Goal: Browse casually

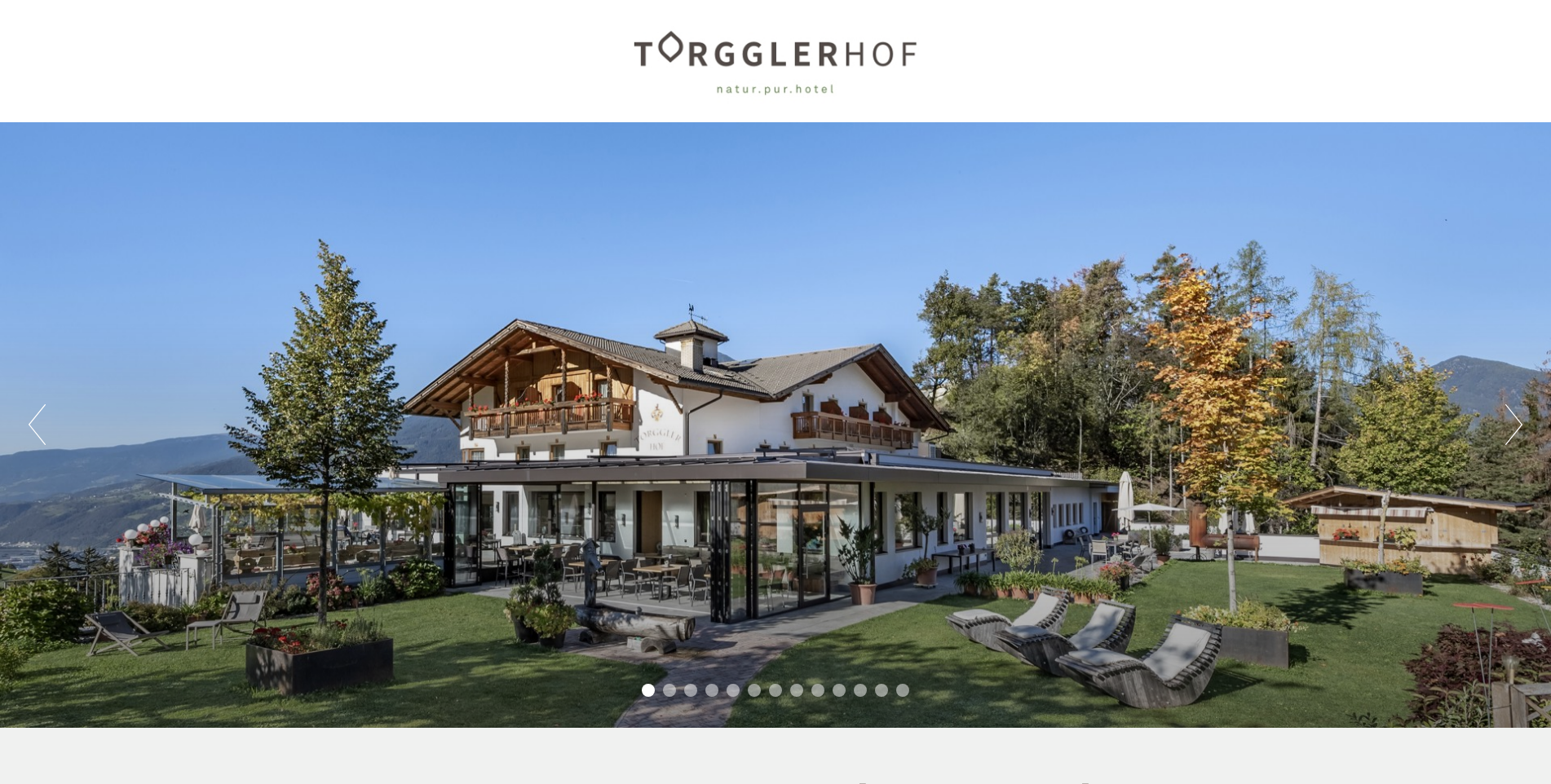
click at [1516, 420] on button "Next" at bounding box center [1514, 425] width 17 height 41
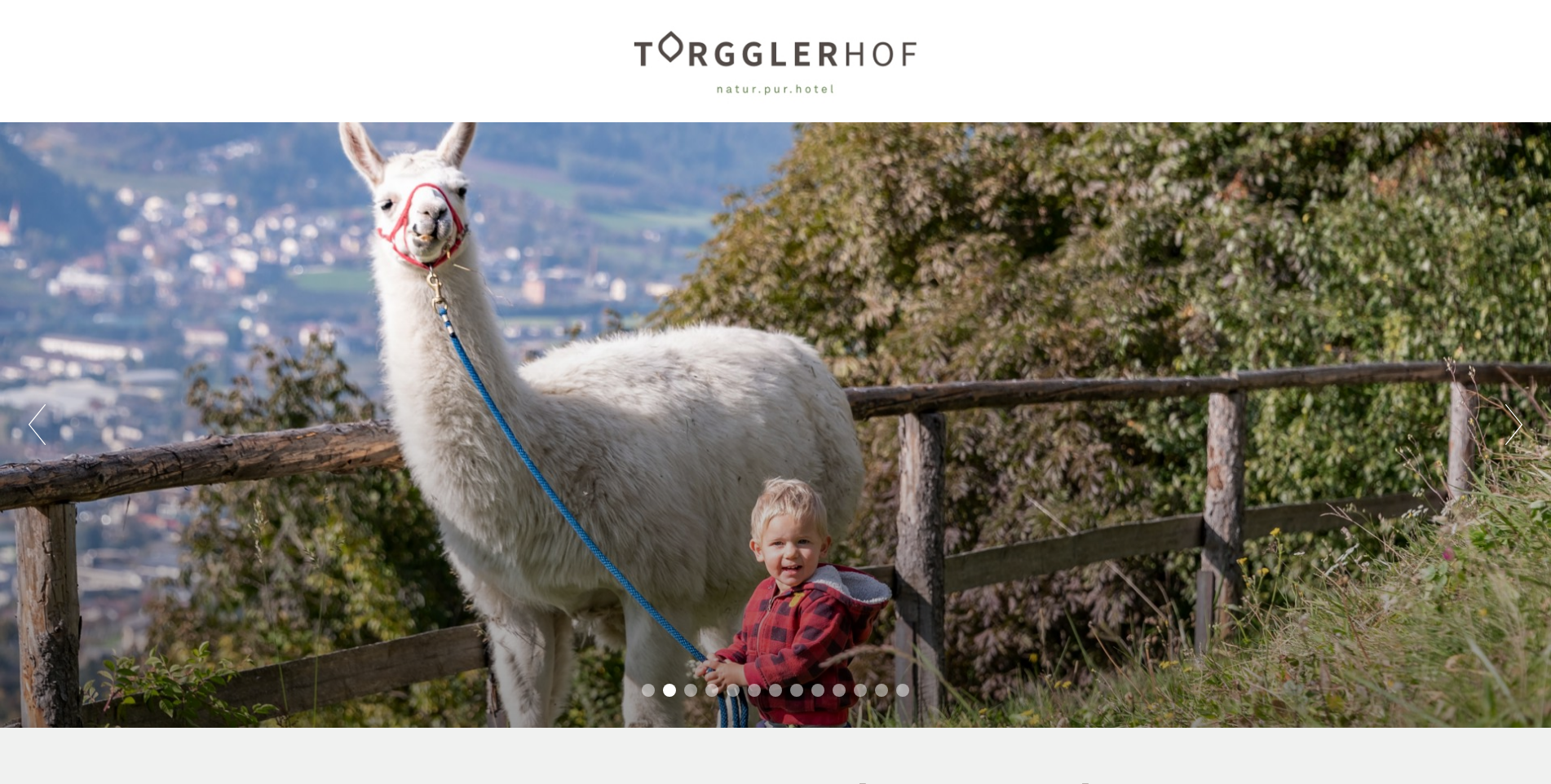
click at [1514, 421] on button "Next" at bounding box center [1514, 425] width 17 height 41
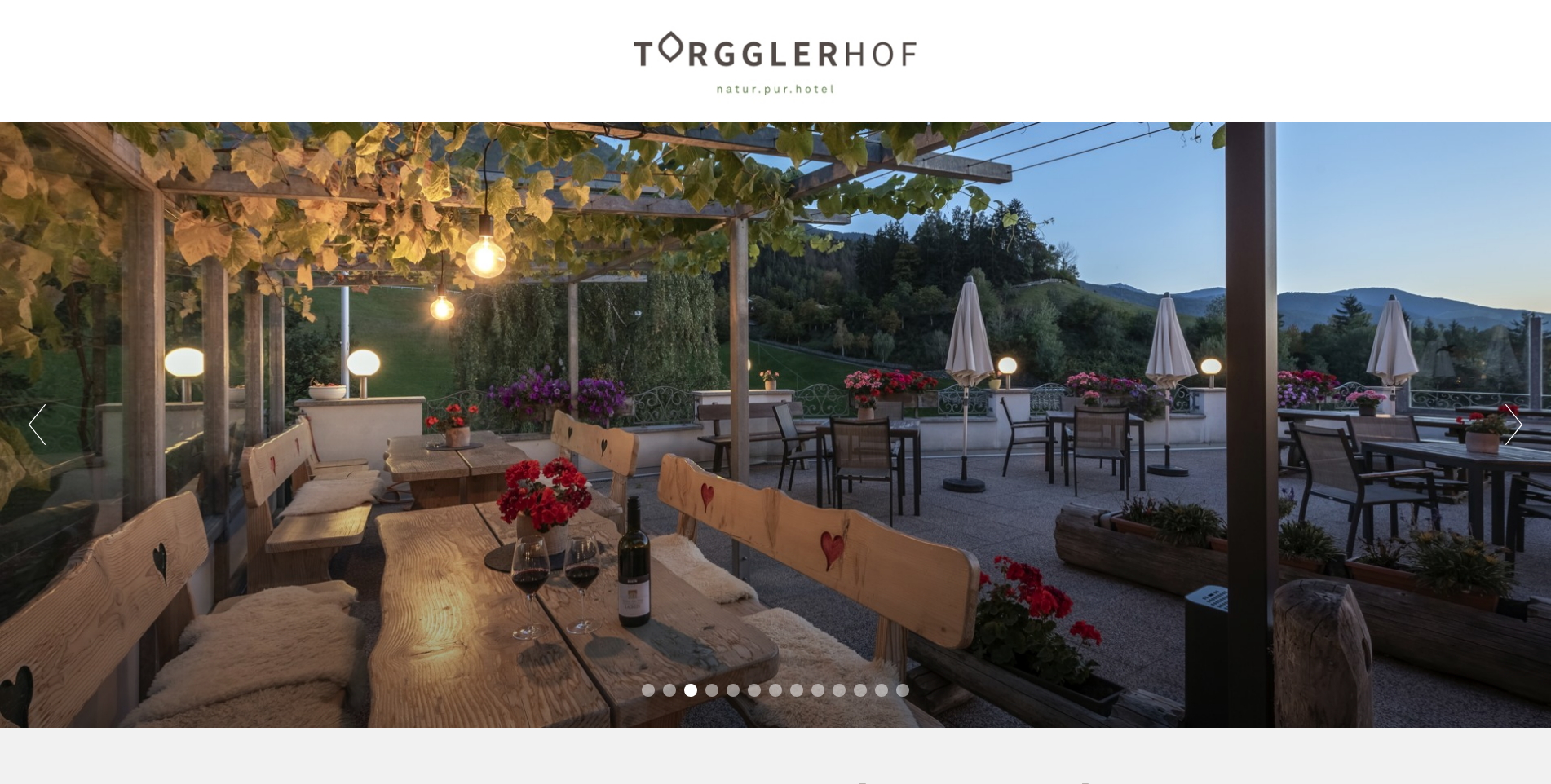
click at [1513, 422] on button "Next" at bounding box center [1514, 425] width 17 height 41
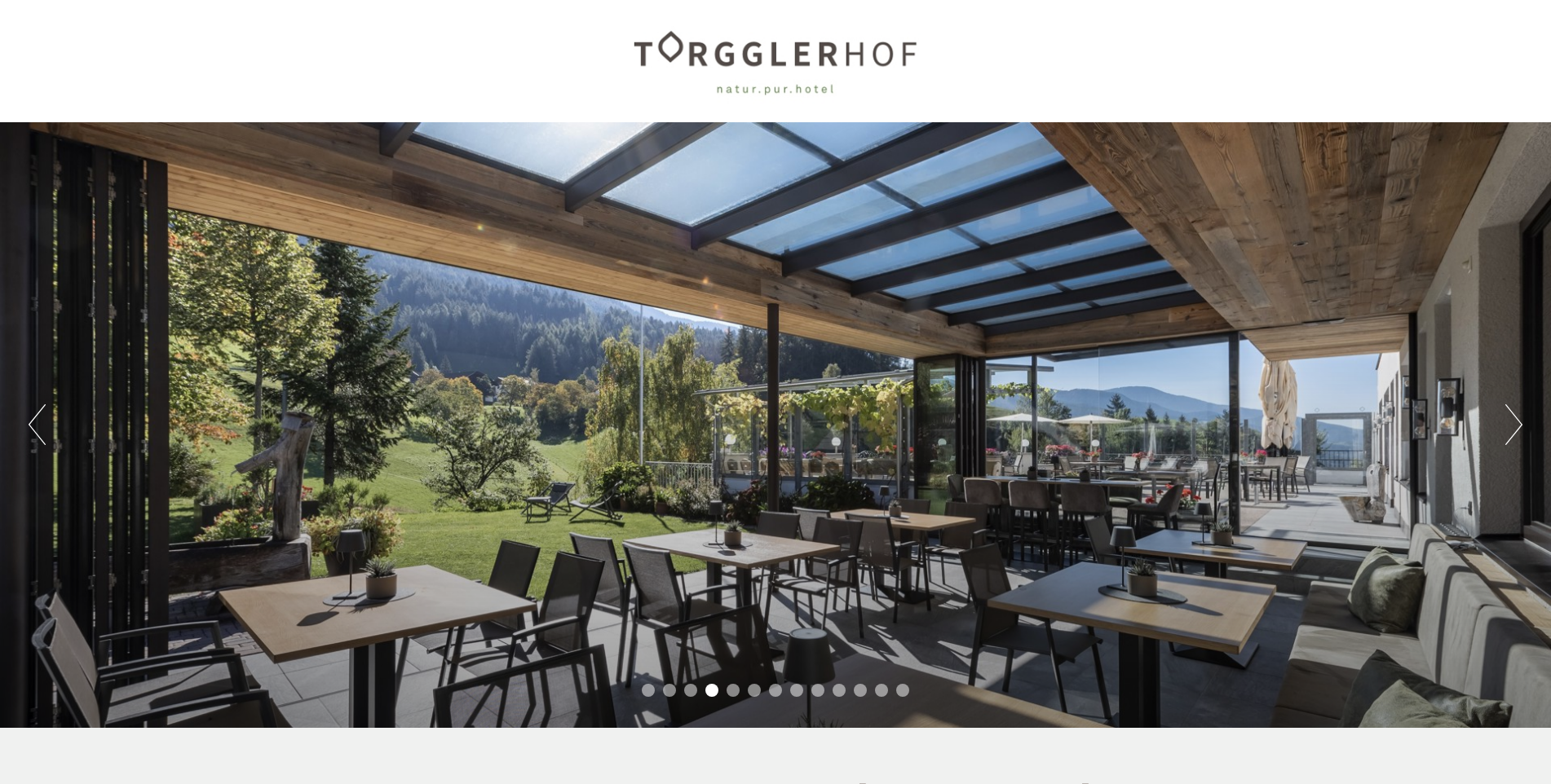
click at [1513, 422] on button "Next" at bounding box center [1514, 425] width 17 height 41
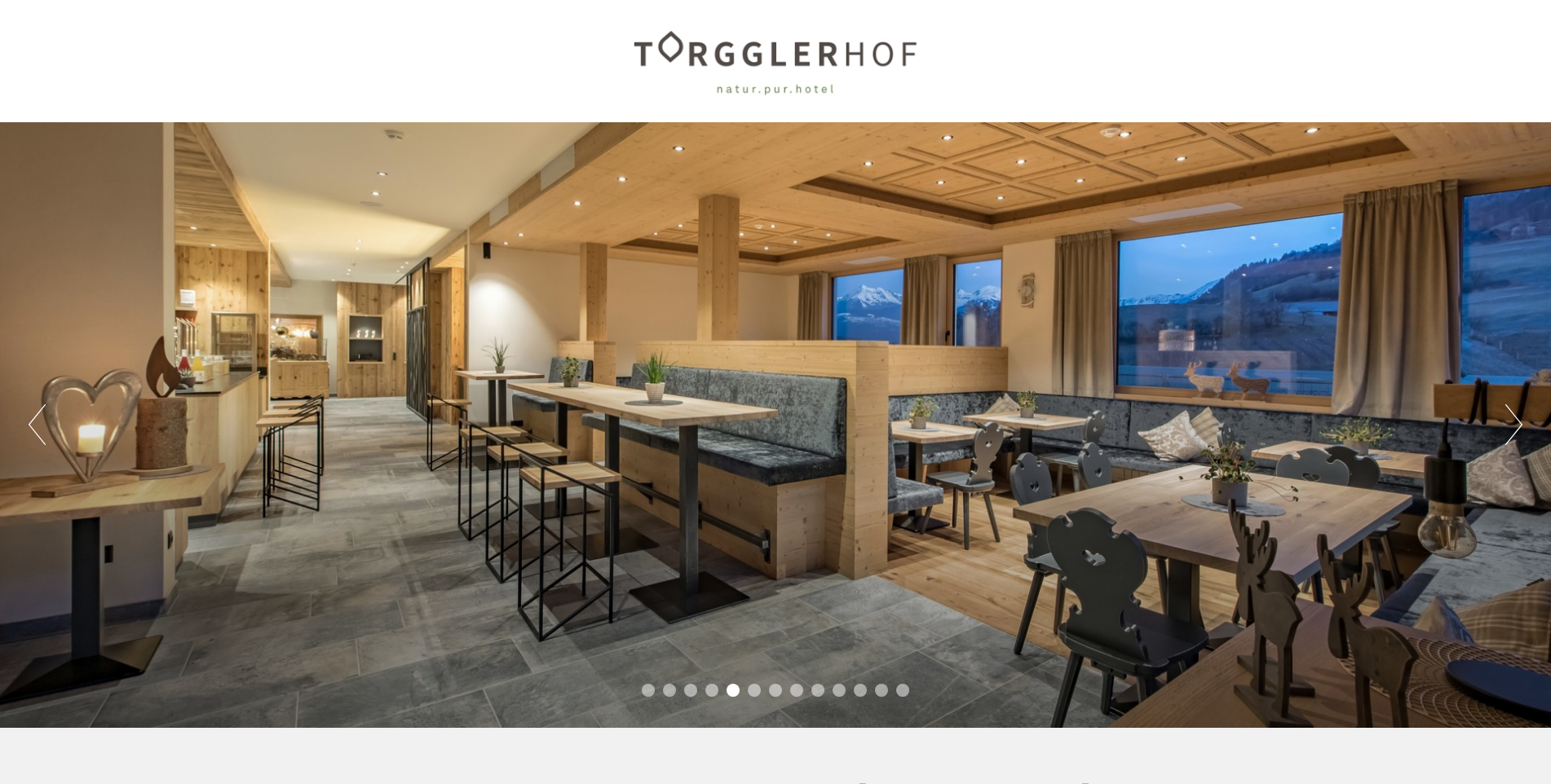
click at [1513, 422] on button "Next" at bounding box center [1514, 425] width 17 height 41
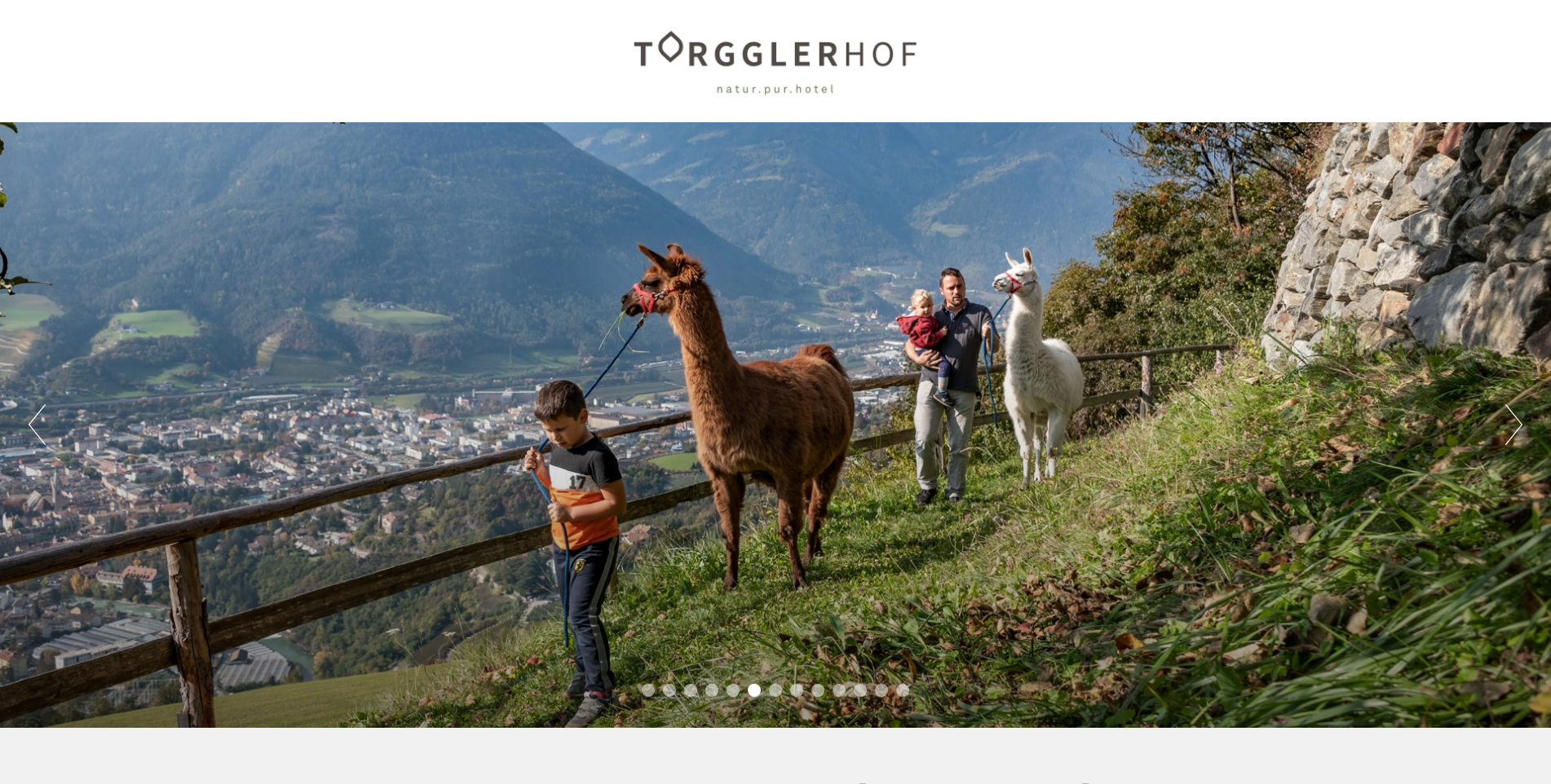
click at [1513, 422] on button "Next" at bounding box center [1514, 425] width 17 height 41
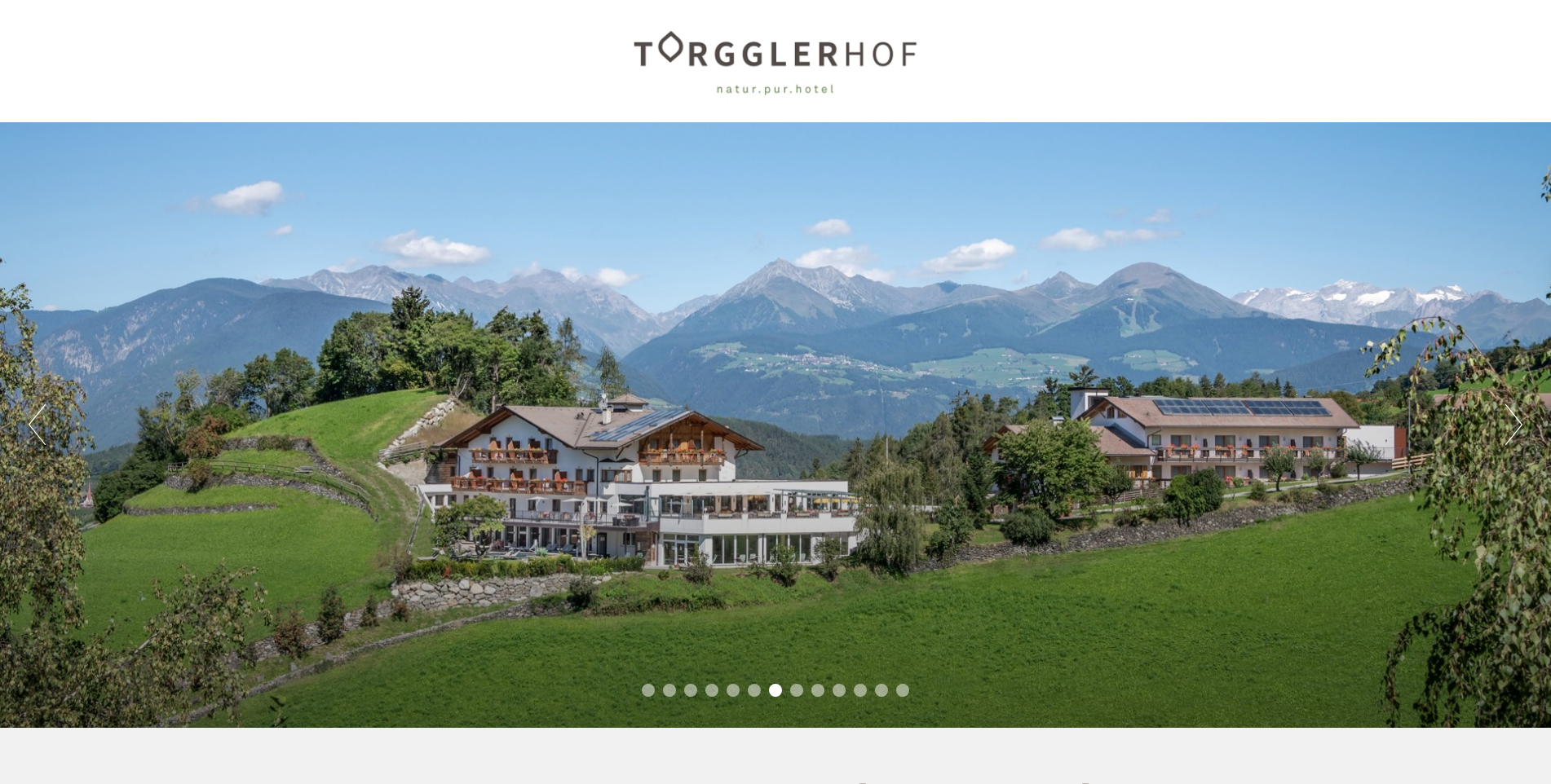
click at [1513, 422] on button "Next" at bounding box center [1514, 425] width 17 height 41
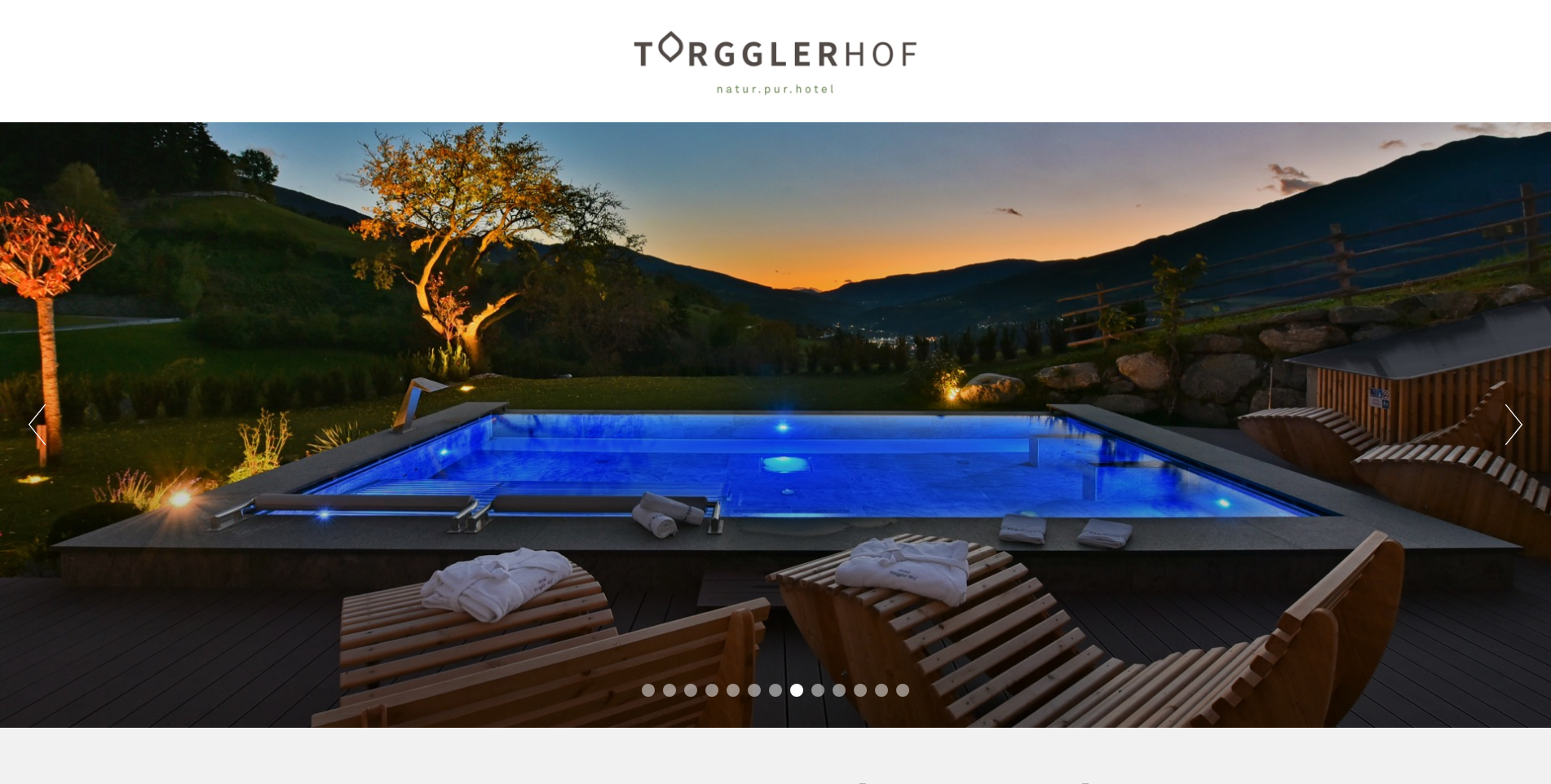
click at [1513, 422] on button "Next" at bounding box center [1514, 425] width 17 height 41
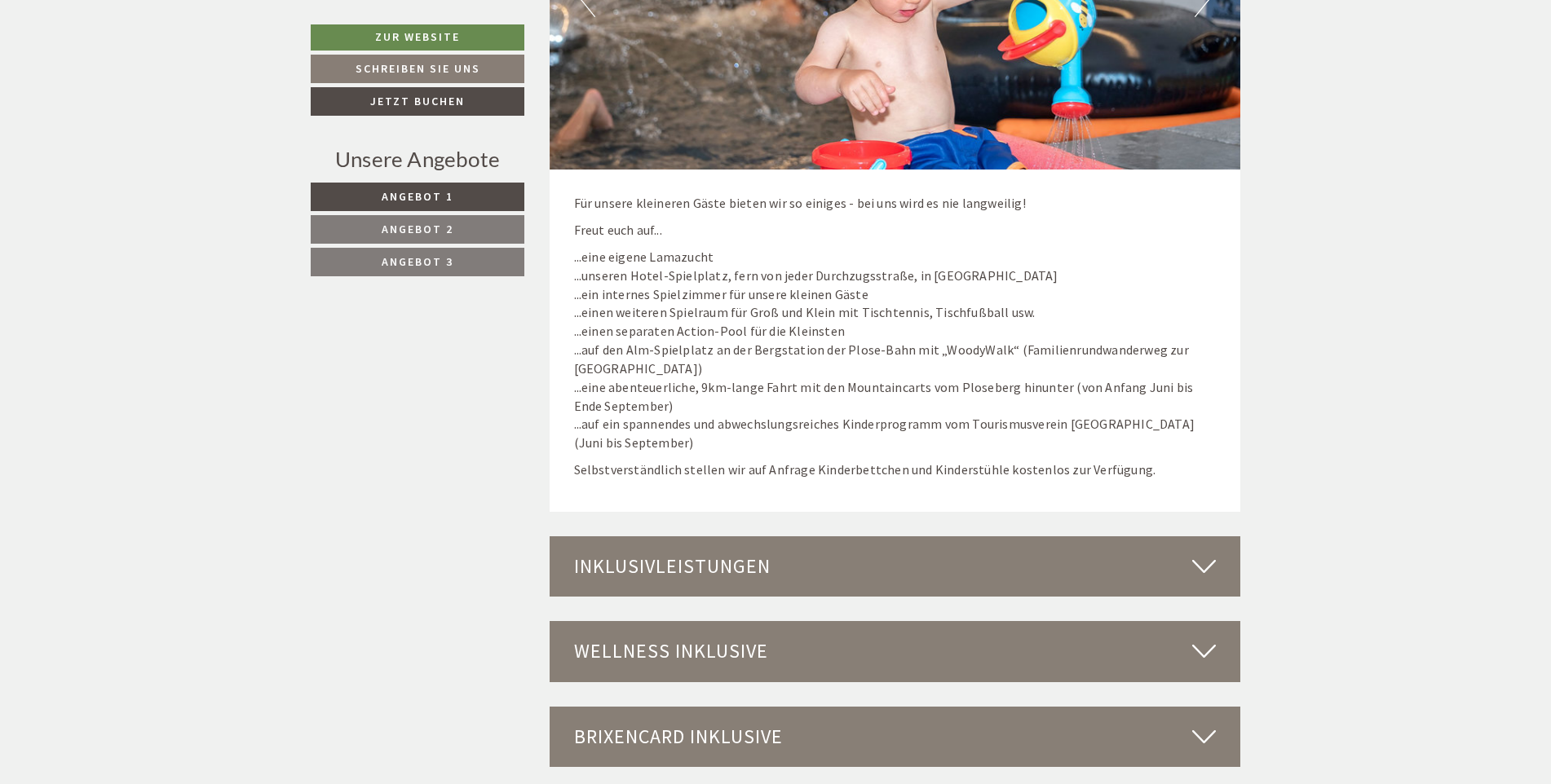
scroll to position [5297, 0]
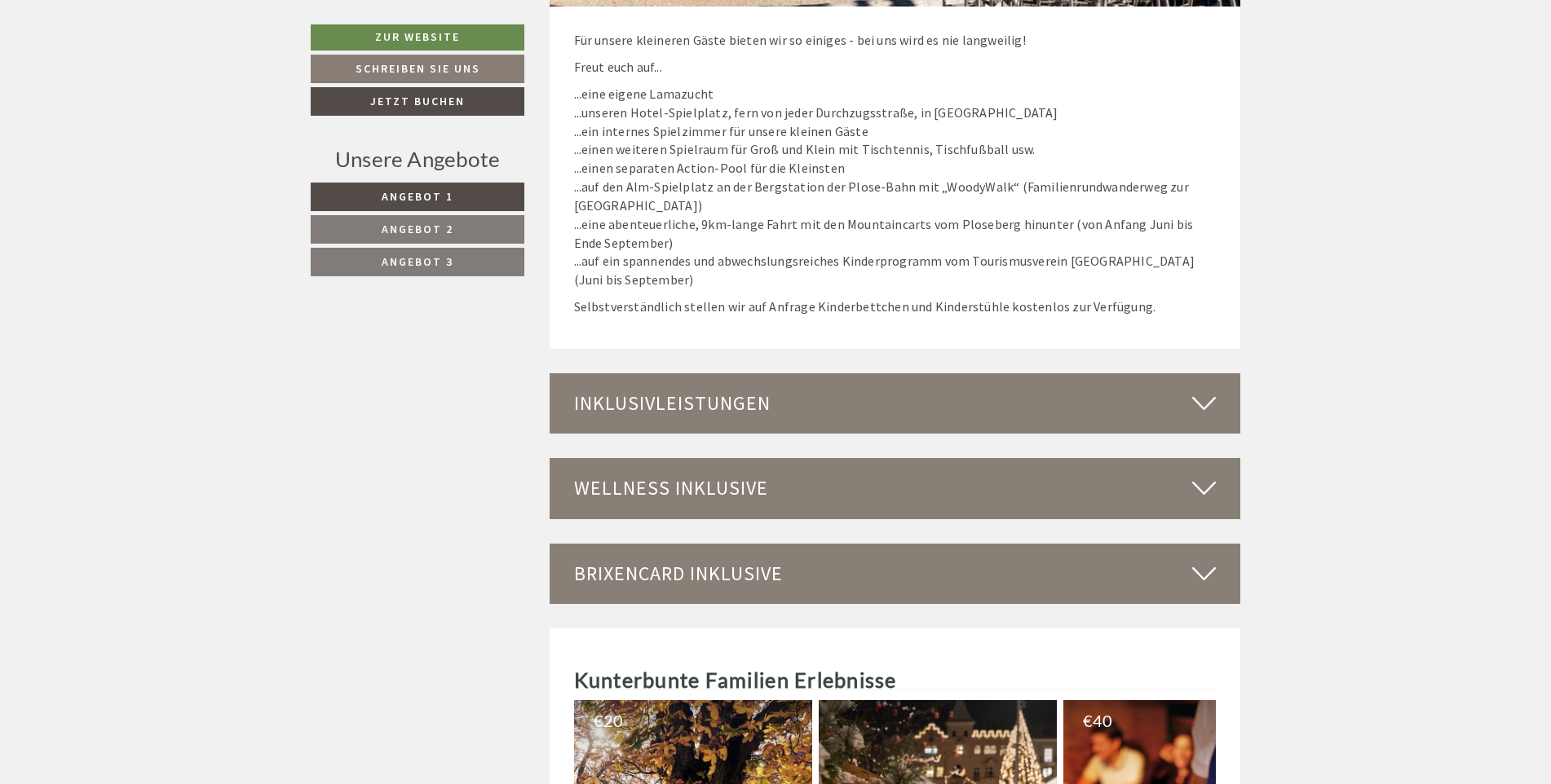
click at [1207, 390] on icon at bounding box center [1203, 404] width 23 height 28
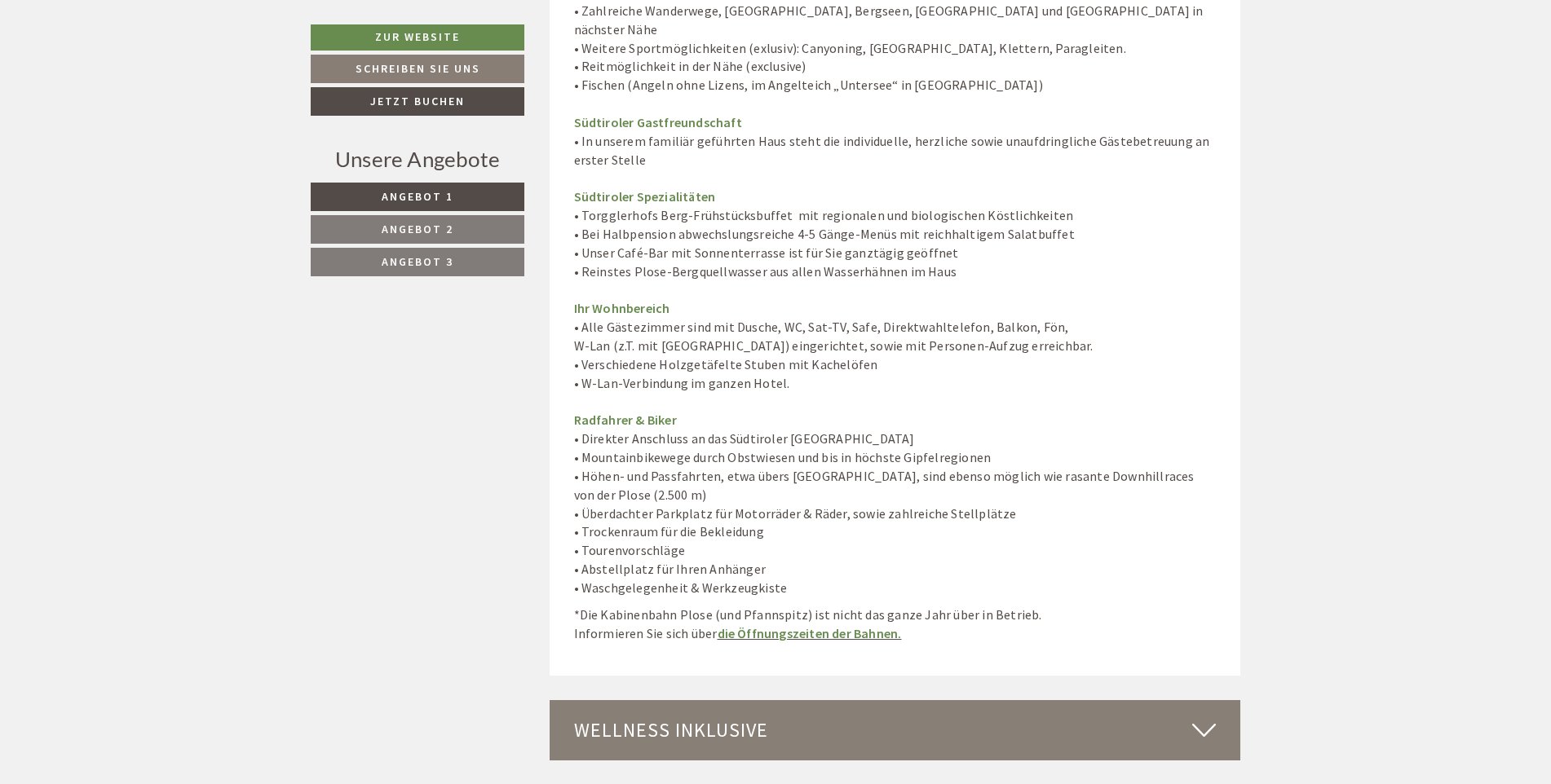
scroll to position [6438, 0]
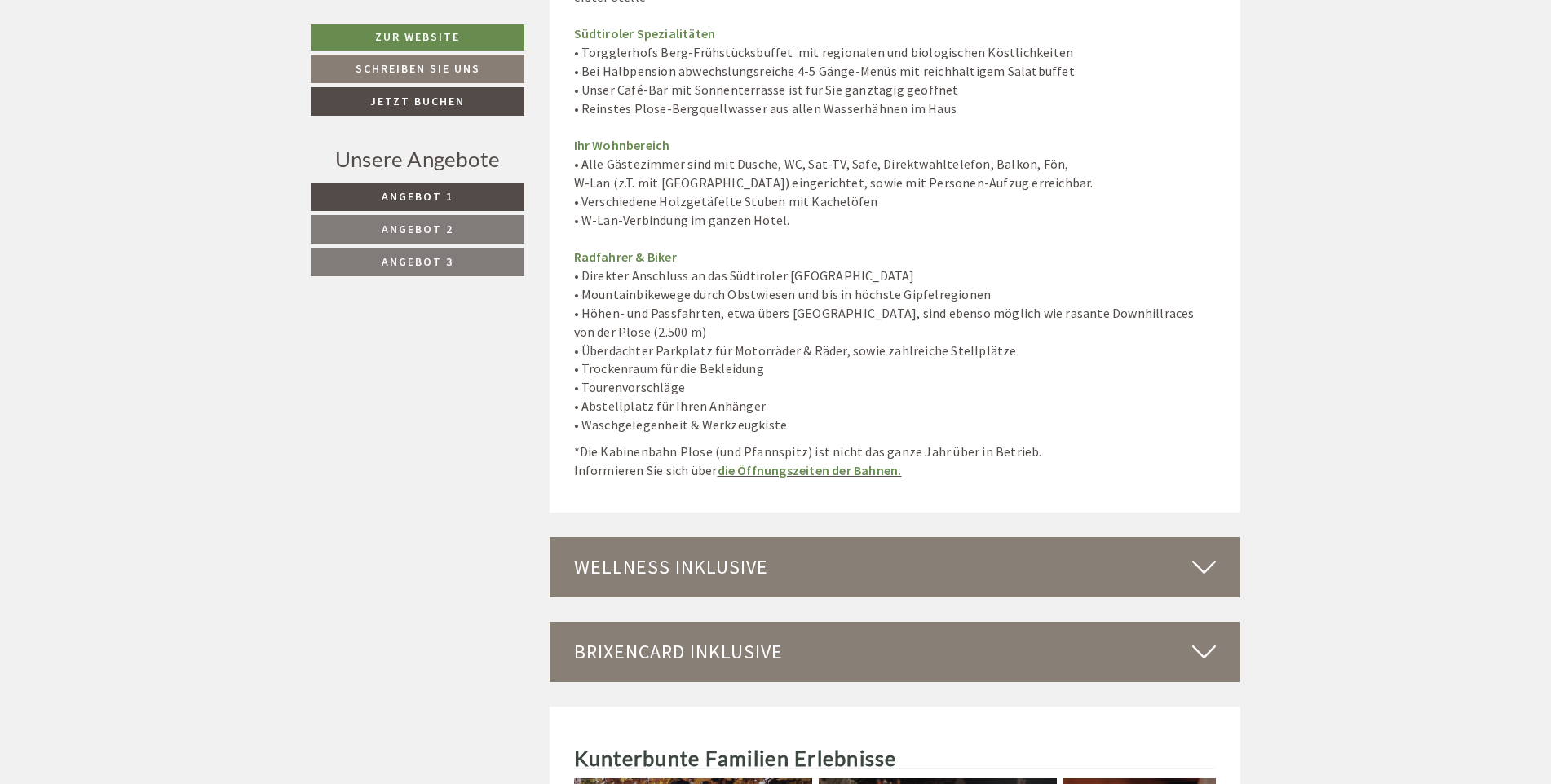
click at [1226, 543] on div "Wellness inklusive" at bounding box center [895, 566] width 691 height 60
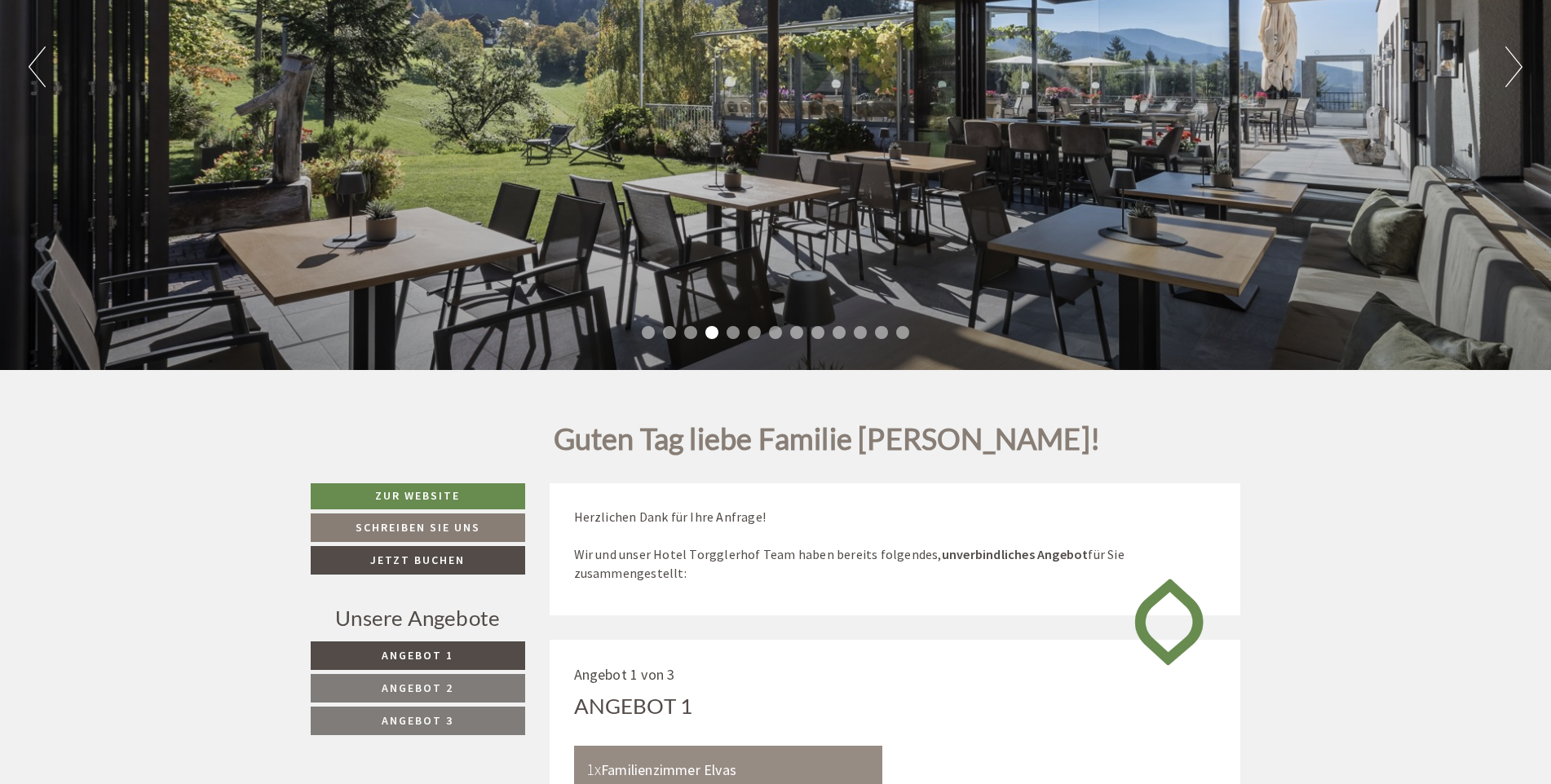
scroll to position [184, 0]
